Goal: Answer question/provide support

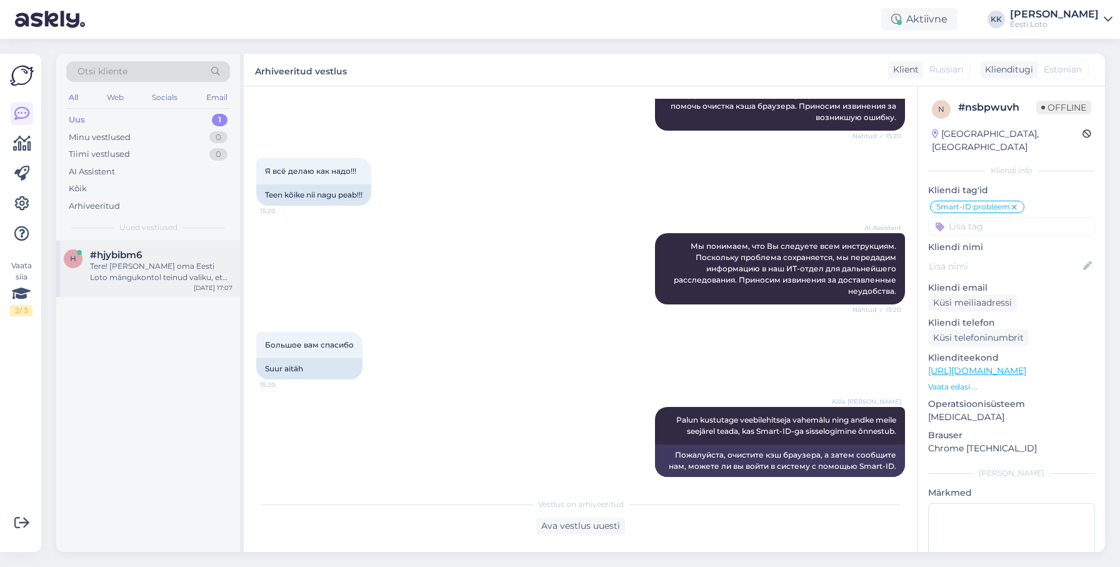
click at [165, 266] on div "Tere! [PERSON_NAME] oma Eesti Loto mängukontol teinud valiku, et soovite müügip…" at bounding box center [161, 272] width 143 height 23
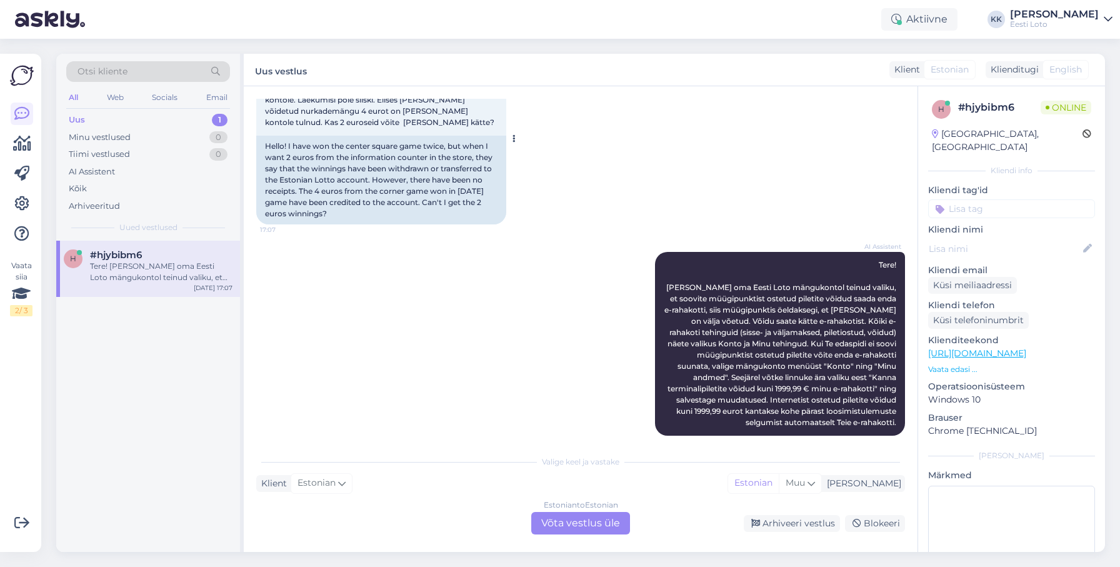
scroll to position [113, 0]
click at [572, 519] on div "Estonian to Estonian Võta vestlus üle" at bounding box center [580, 523] width 99 height 23
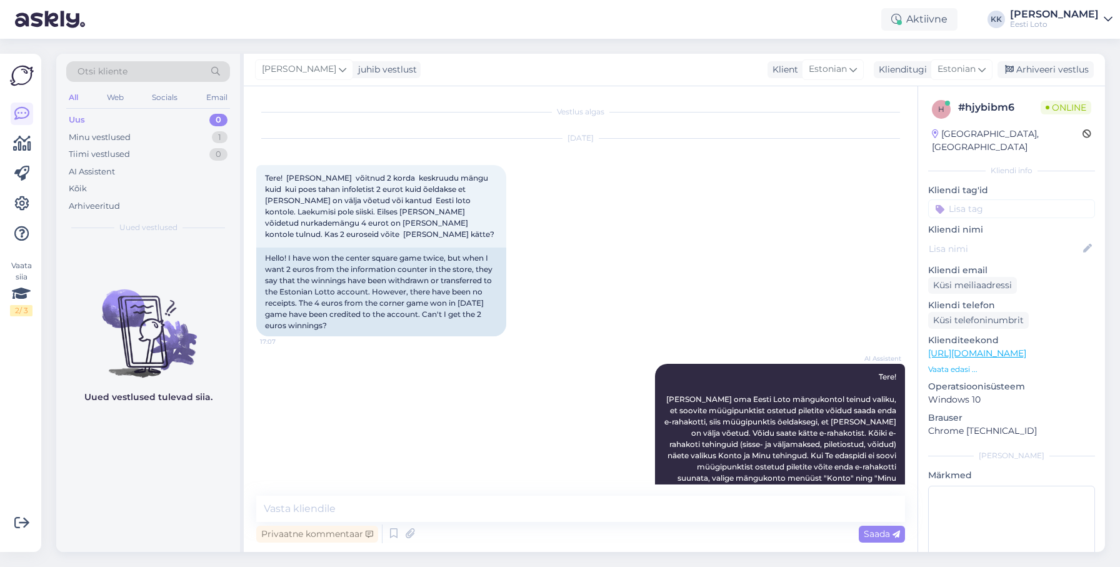
scroll to position [66, 0]
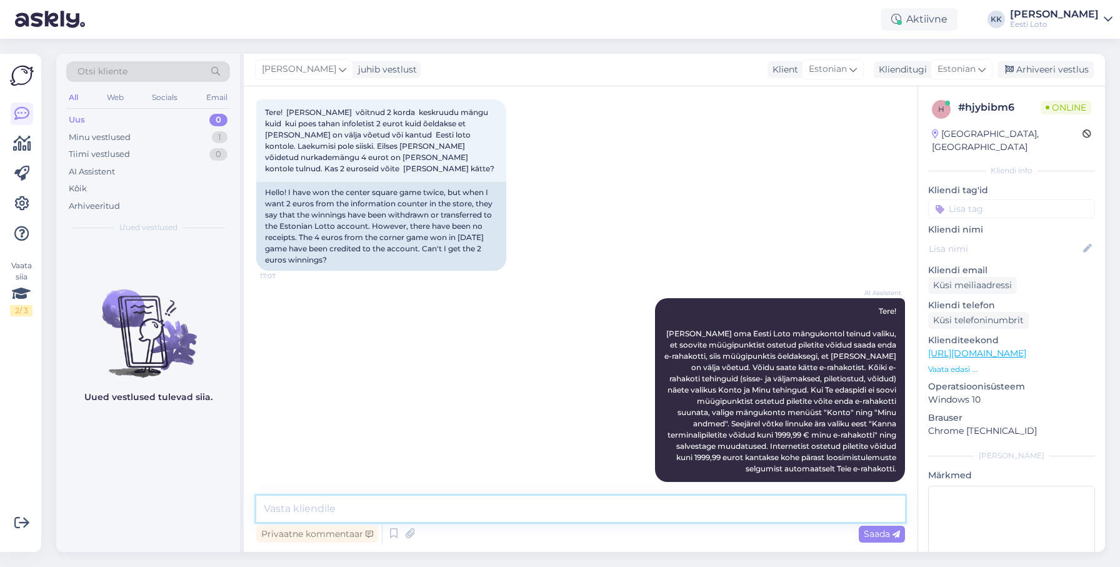
click at [484, 507] on textarea at bounding box center [580, 509] width 649 height 26
click at [408, 509] on textarea "Tere. Kontrollimiseks teatage enda isi" at bounding box center [580, 509] width 649 height 26
click at [491, 511] on textarea "Tere. Kontrollimiseks teatage palun enda isi" at bounding box center [580, 509] width 649 height 26
type textarea "Tere. Kontrollimiseks teatage palun enda isikukood."
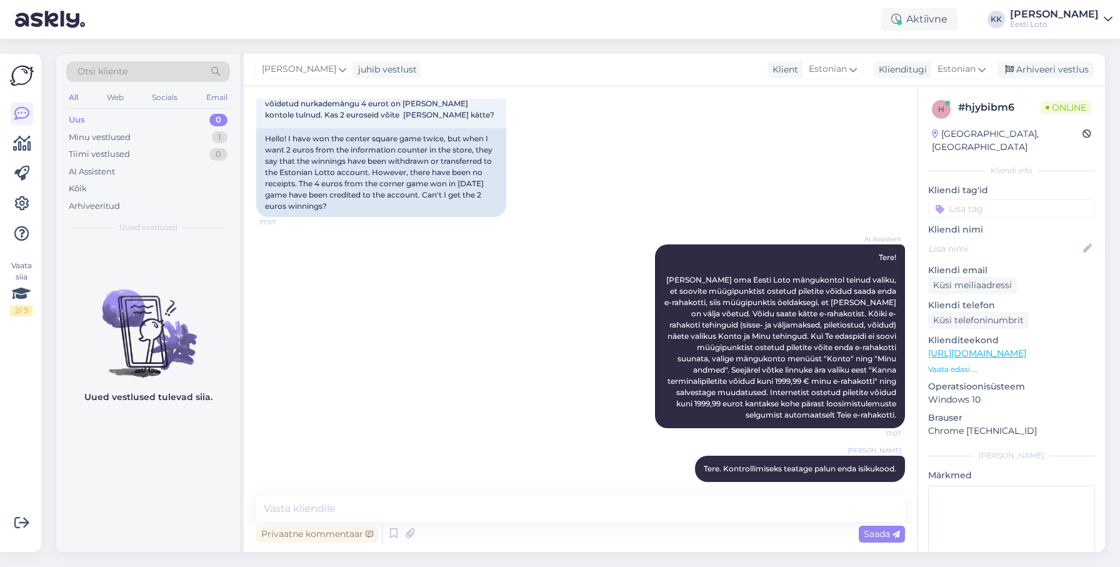
click at [989, 200] on input at bounding box center [1011, 208] width 167 height 19
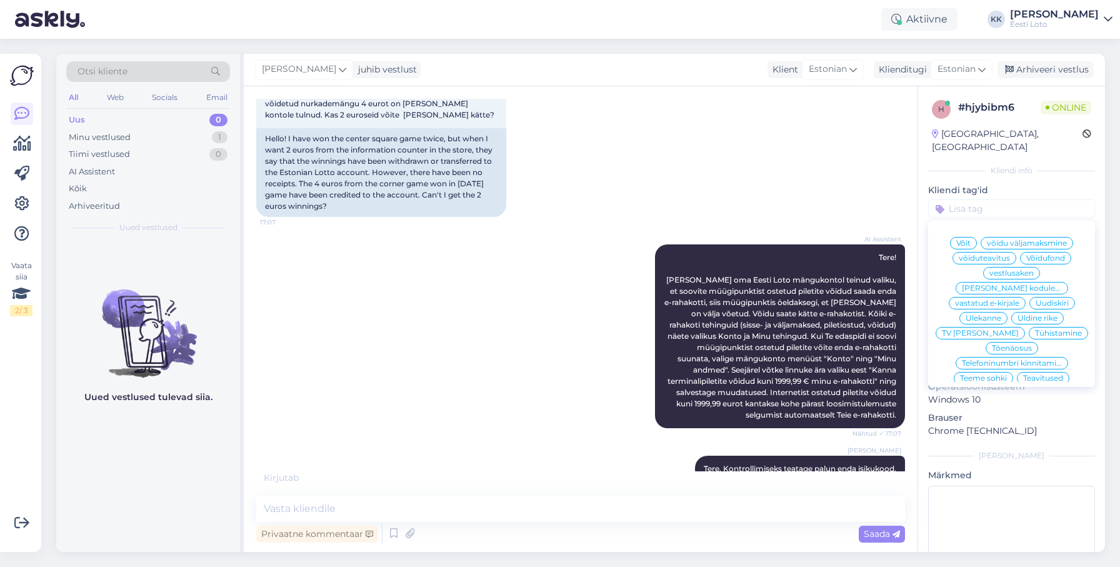
click at [968, 239] on span "Võit" at bounding box center [963, 243] width 14 height 8
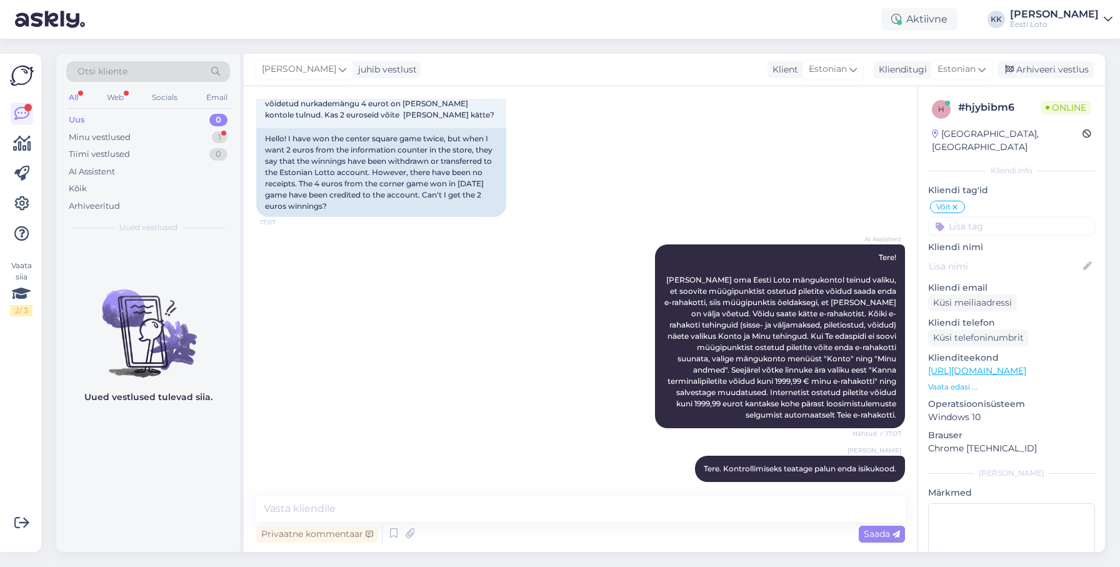
scroll to position [173, 0]
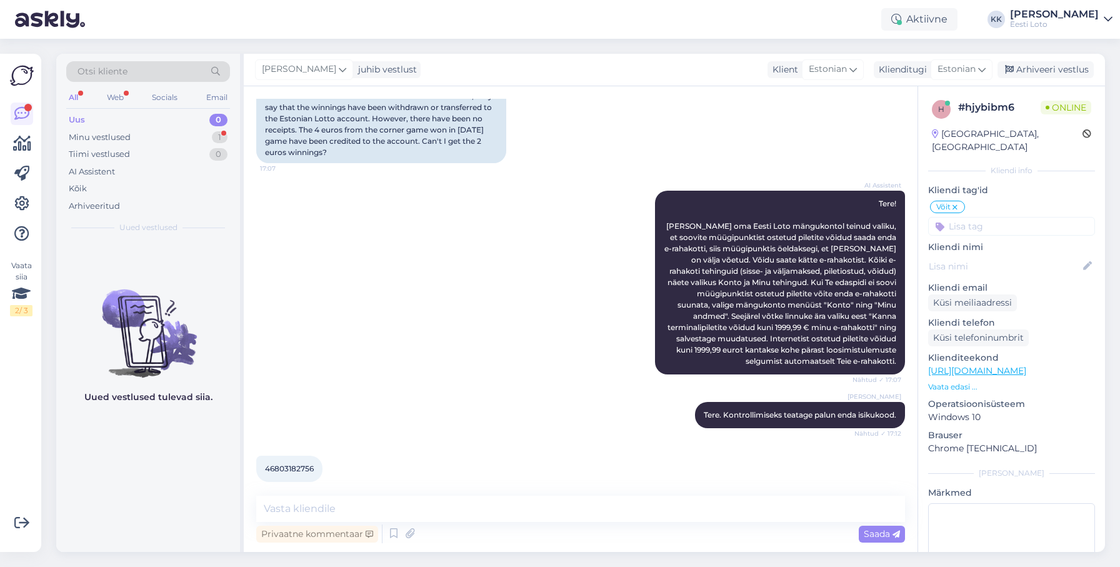
click at [303, 464] on span "46803182756" at bounding box center [289, 468] width 49 height 9
copy span "46803182756"
click at [351, 506] on textarea at bounding box center [580, 509] width 649 height 26
drag, startPoint x: 279, startPoint y: 508, endPoint x: 288, endPoint y: 505, distance: 9.9
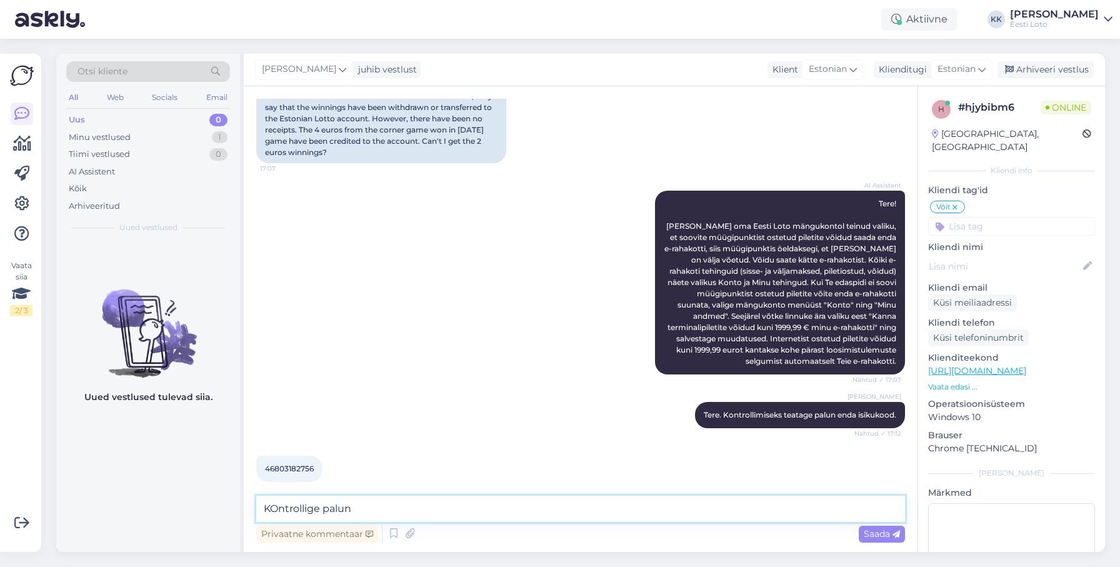
click at [279, 508] on textarea "KOntrollige palun" at bounding box center [580, 509] width 649 height 26
click at [284, 464] on span "46803182756" at bounding box center [289, 468] width 49 height 9
drag, startPoint x: 284, startPoint y: 459, endPoint x: 291, endPoint y: 459, distance: 6.9
click at [284, 464] on span "46803182756" at bounding box center [289, 468] width 49 height 9
copy span "46803182756"
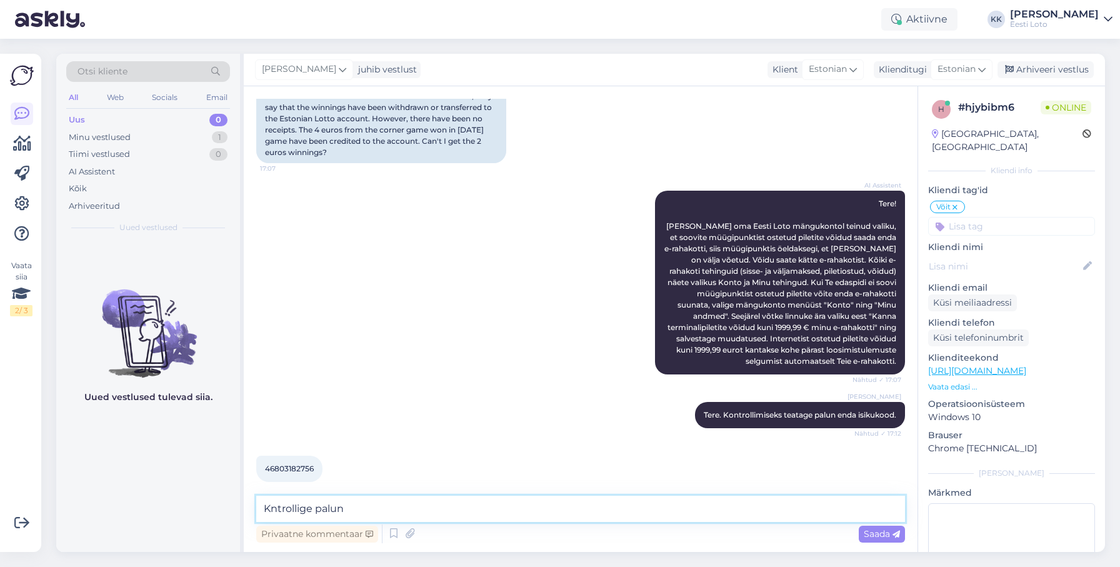
drag, startPoint x: 352, startPoint y: 506, endPoint x: 266, endPoint y: 506, distance: 85.6
click at [266, 507] on textarea "Kntrollige palun" at bounding box center [580, 509] width 649 height 26
type textarea "Saadetud isikukood ei ole korrektne, palun kontrollige üle."
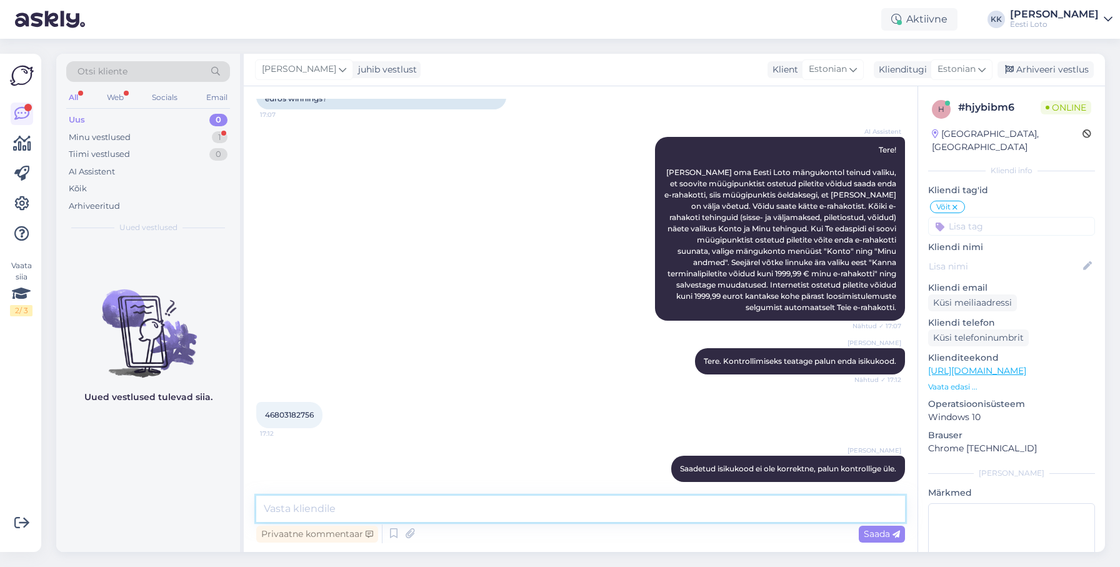
scroll to position [281, 0]
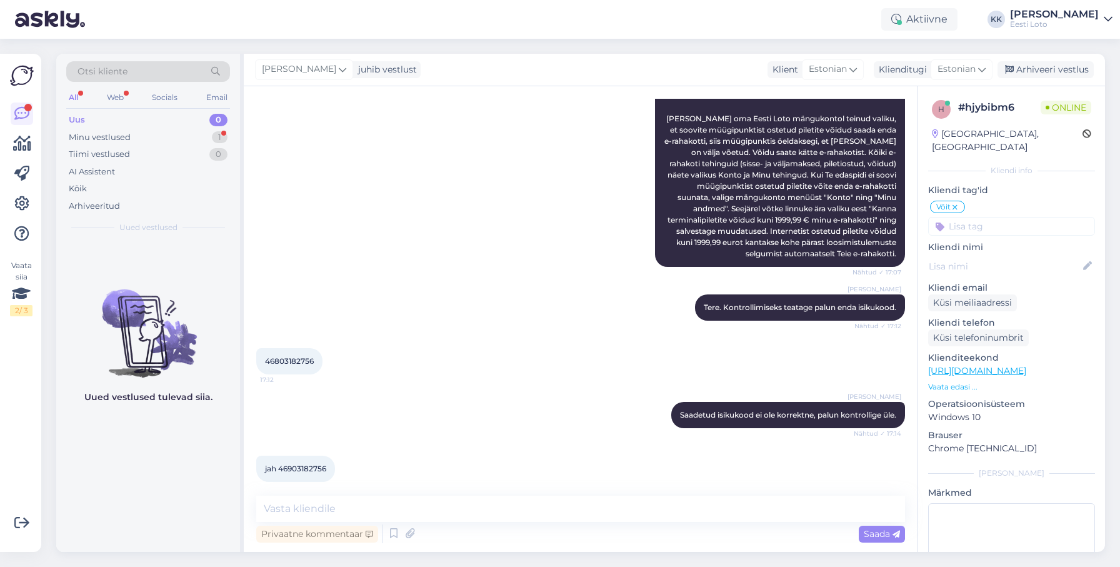
click at [298, 464] on span "jah 46903182756" at bounding box center [295, 468] width 61 height 9
copy span "46903182756"
click at [576, 502] on textarea at bounding box center [580, 509] width 649 height 26
click at [1003, 218] on input at bounding box center [1011, 226] width 167 height 19
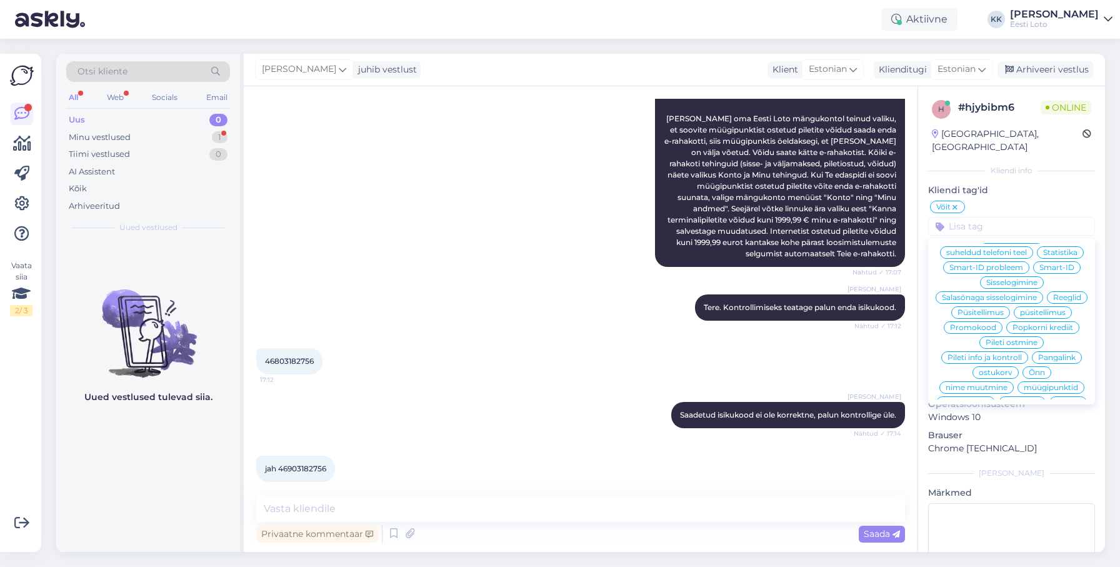
scroll to position [203, 0]
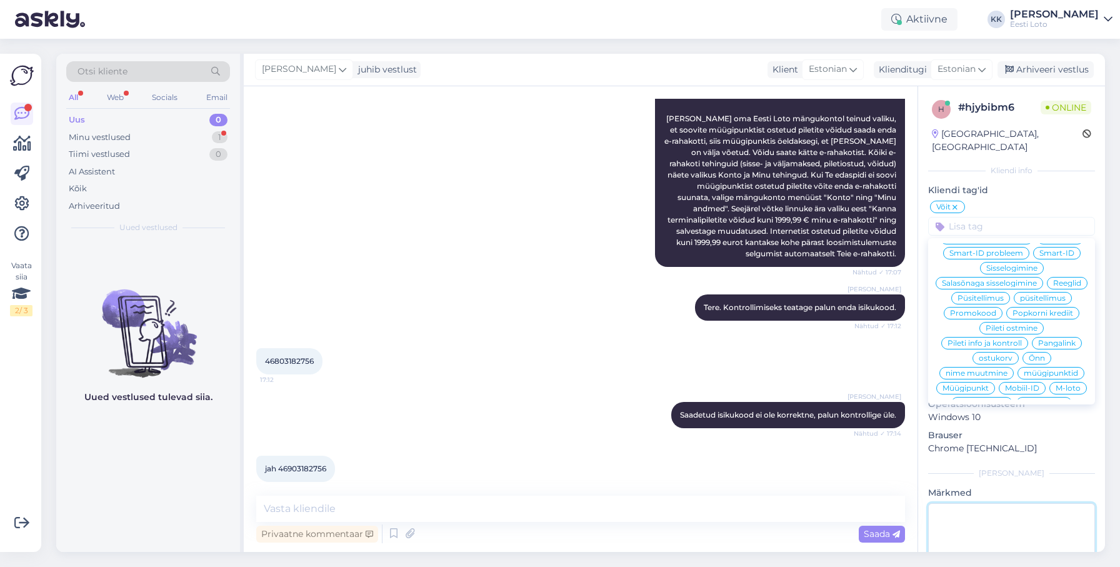
click at [1042, 511] on textarea at bounding box center [1011, 559] width 167 height 113
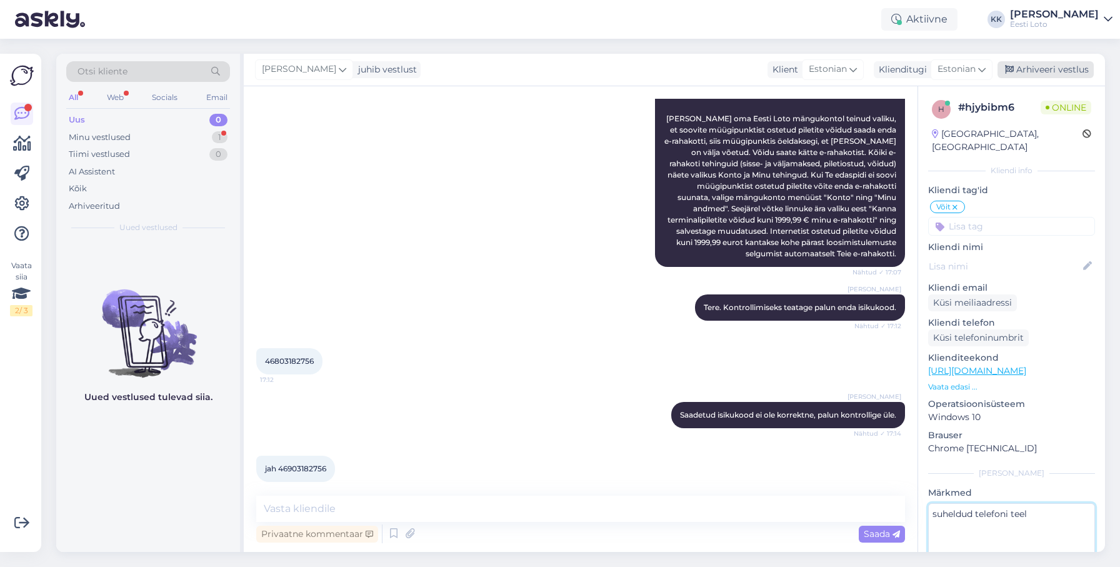
type textarea "suheldud telefoni teel"
click at [1055, 69] on div "Arhiveeri vestlus" at bounding box center [1046, 69] width 96 height 17
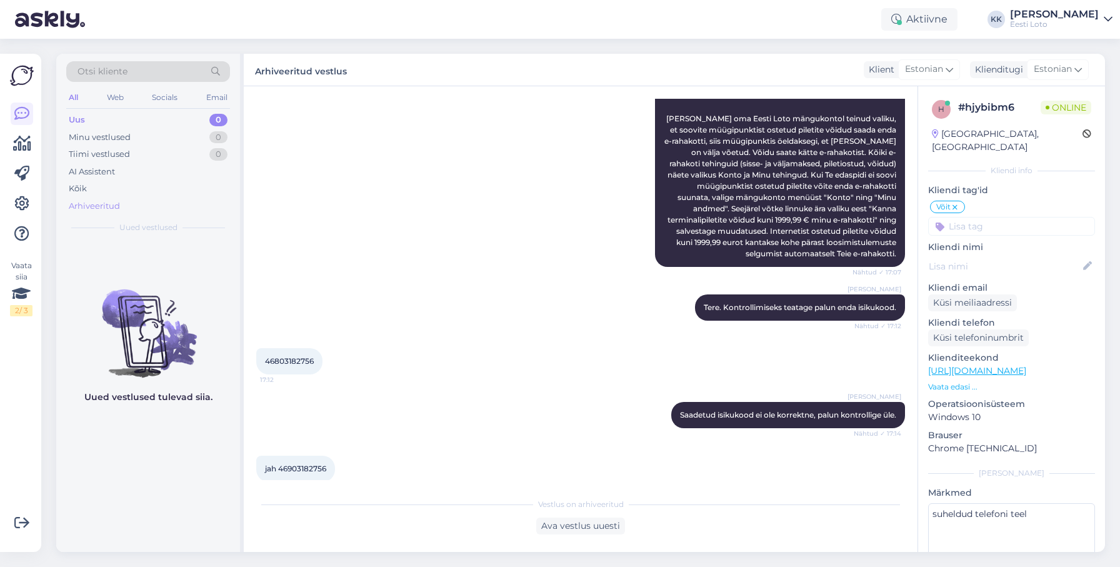
click at [112, 205] on div "Arhiveeritud" at bounding box center [94, 206] width 51 height 13
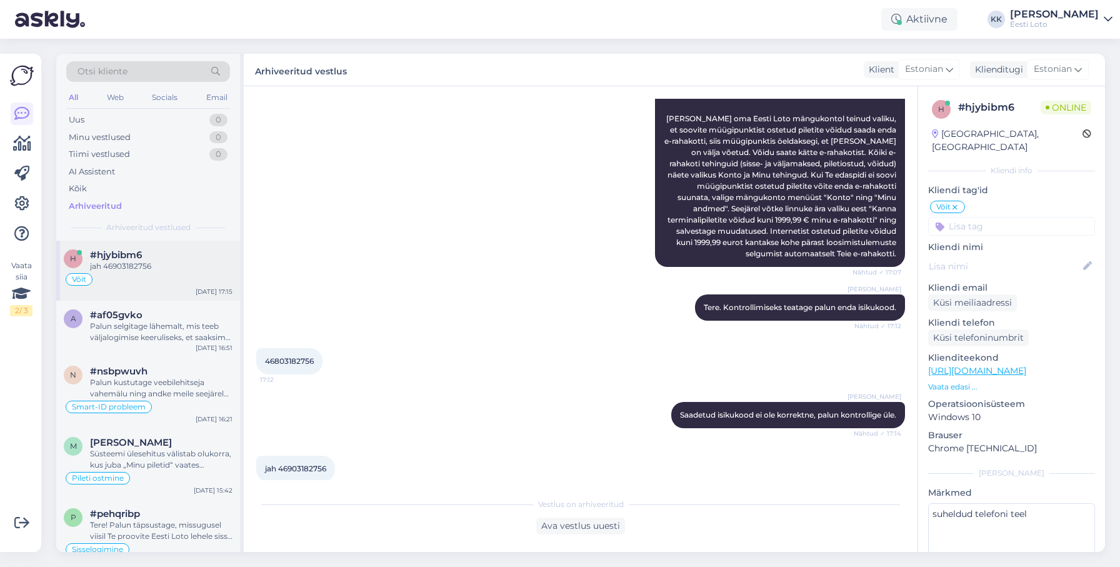
click at [150, 266] on div "jah 46903182756" at bounding box center [161, 266] width 143 height 11
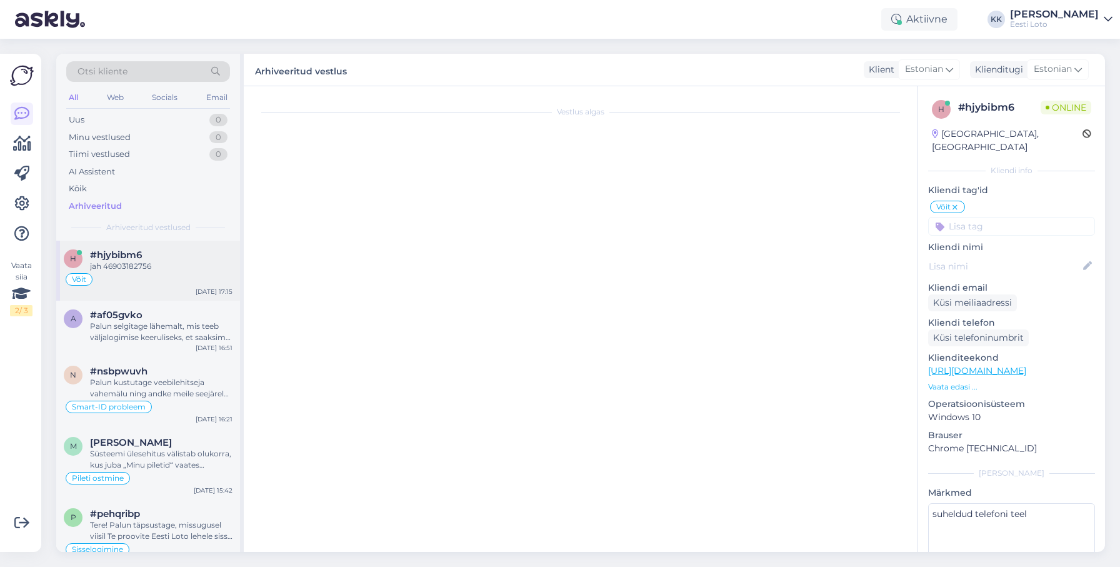
scroll to position [285, 0]
